Goal: Find specific page/section: Find specific page/section

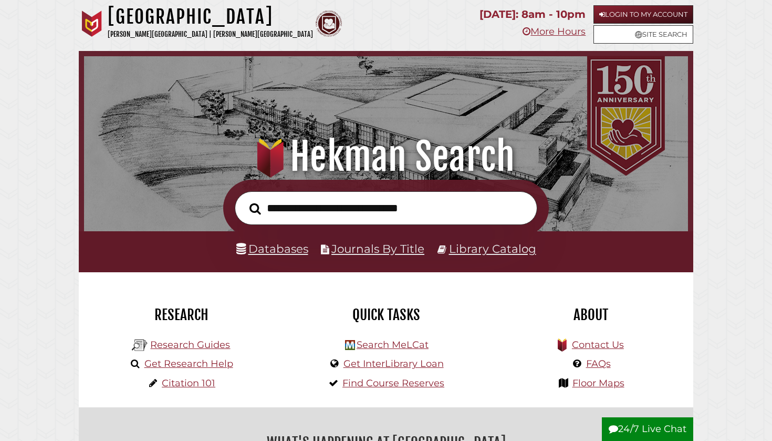
scroll to position [200, 599]
click at [615, 14] on link "Login to My Account" at bounding box center [644, 14] width 100 height 18
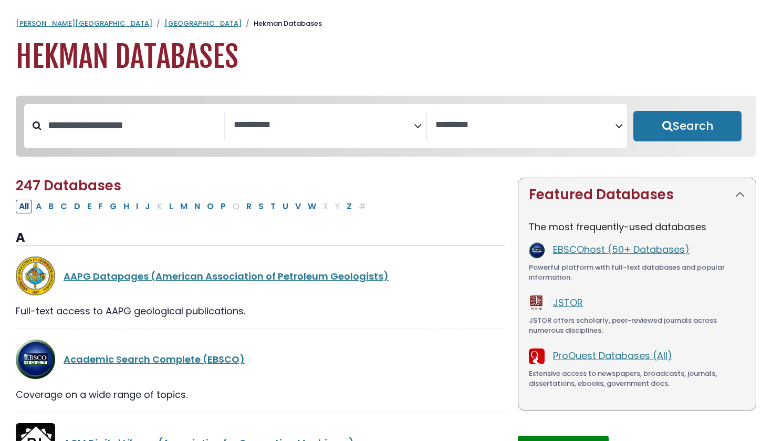
select select "Database Subject Filter"
select select "Database Vendors Filter"
click at [179, 134] on input "Search database by title or keyword" at bounding box center [133, 125] width 183 height 17
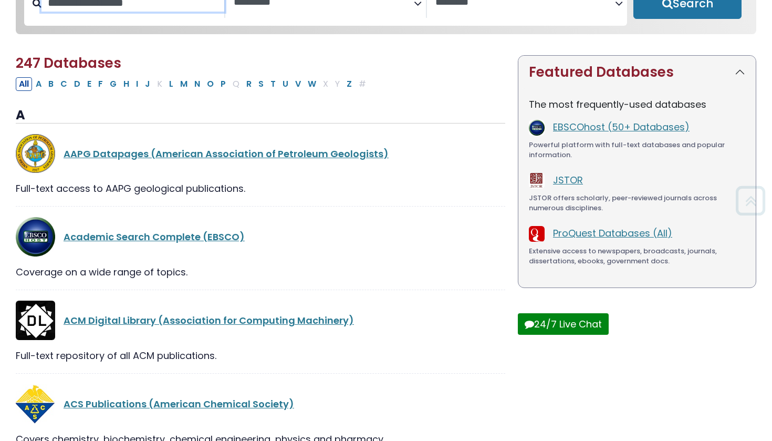
scroll to position [122, 0]
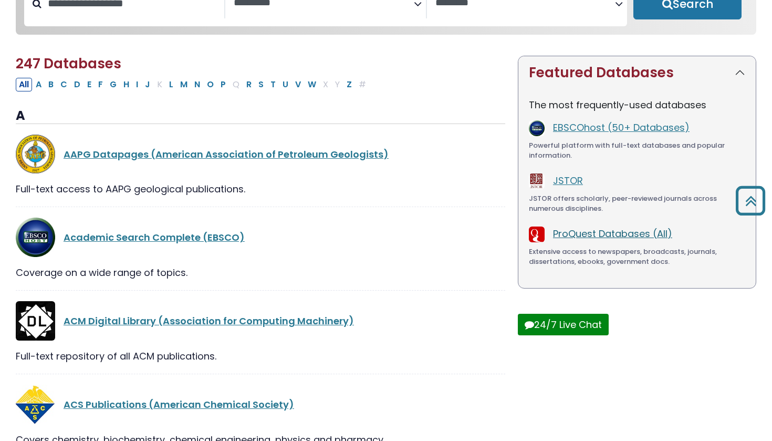
click at [629, 235] on link "ProQuest Databases (All)" at bounding box center [612, 233] width 119 height 13
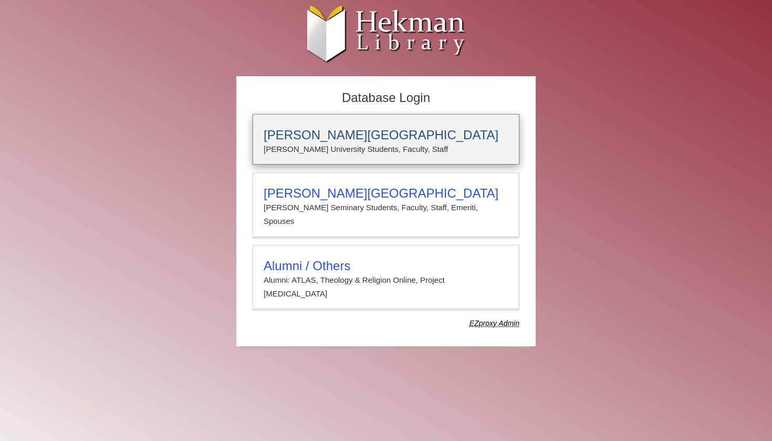
click at [343, 145] on p "[PERSON_NAME] University Students, Faculty, Staff" at bounding box center [386, 149] width 245 height 14
